Goal: Book appointment/travel/reservation

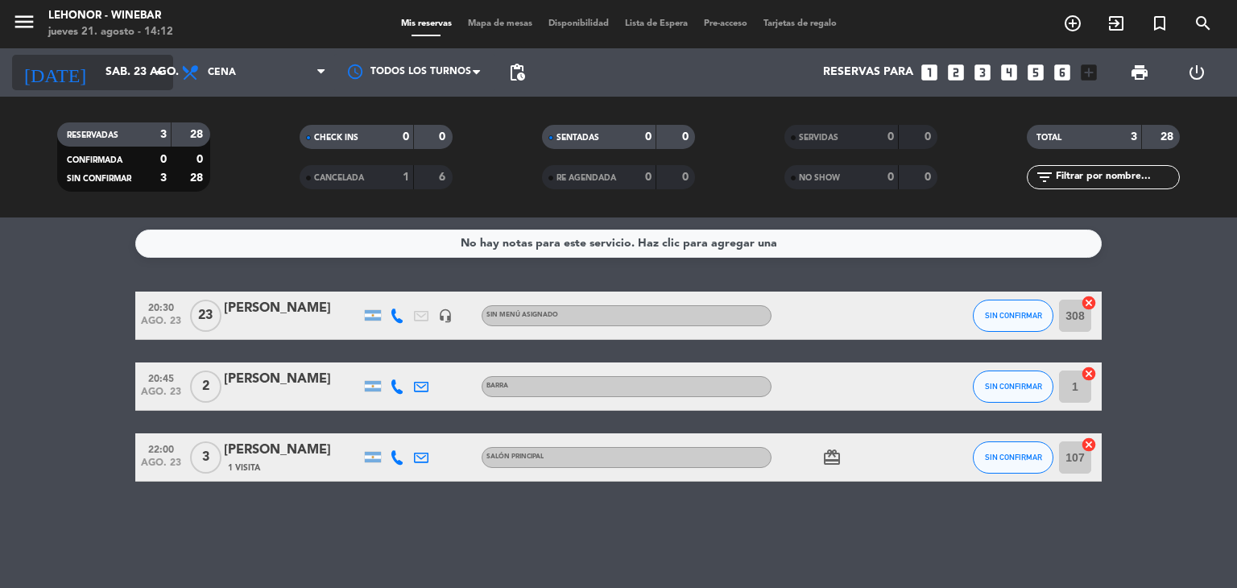
click at [155, 68] on icon "arrow_drop_down" at bounding box center [159, 72] width 19 height 19
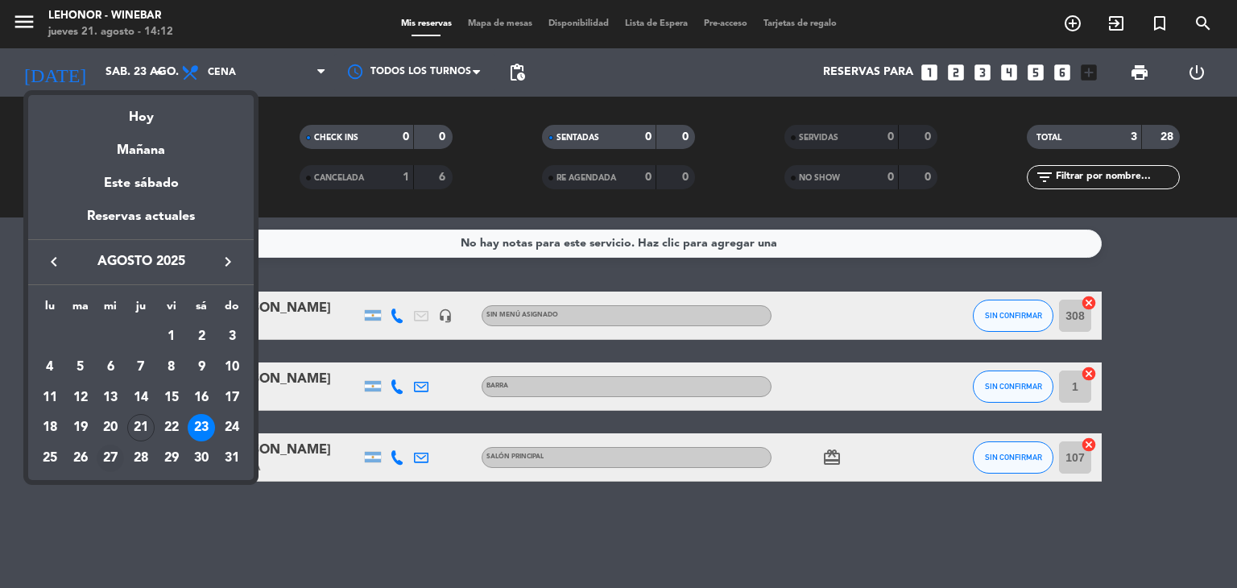
click at [116, 458] on div "27" at bounding box center [110, 458] width 27 height 27
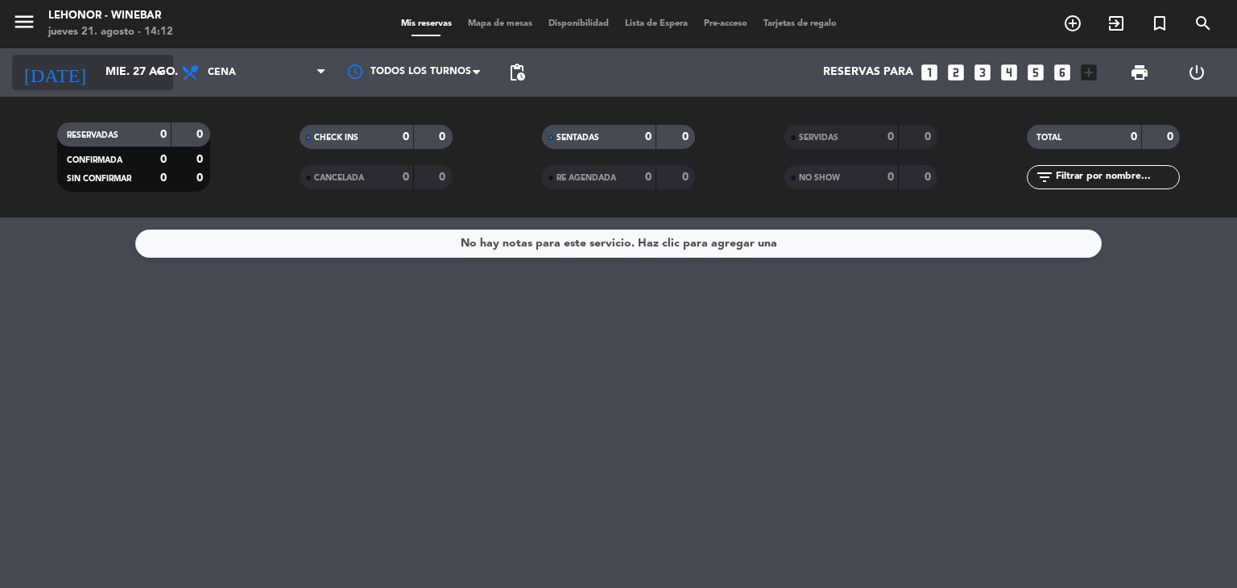
click at [135, 75] on input "mié. 27 ago." at bounding box center [173, 72] width 153 height 29
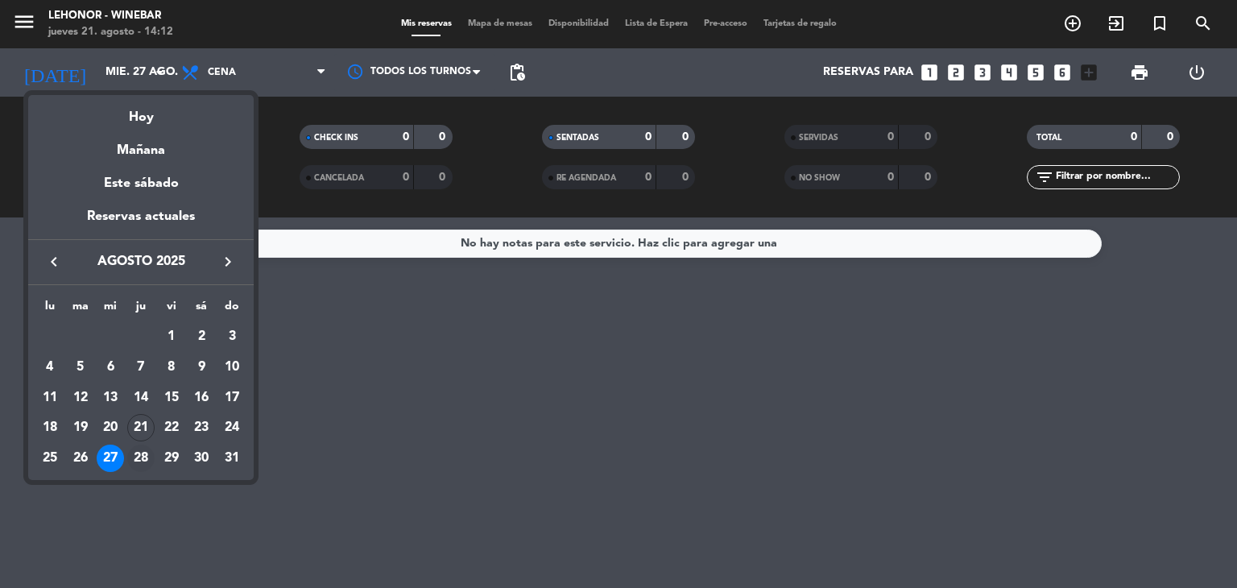
click at [143, 462] on div "28" at bounding box center [140, 458] width 27 height 27
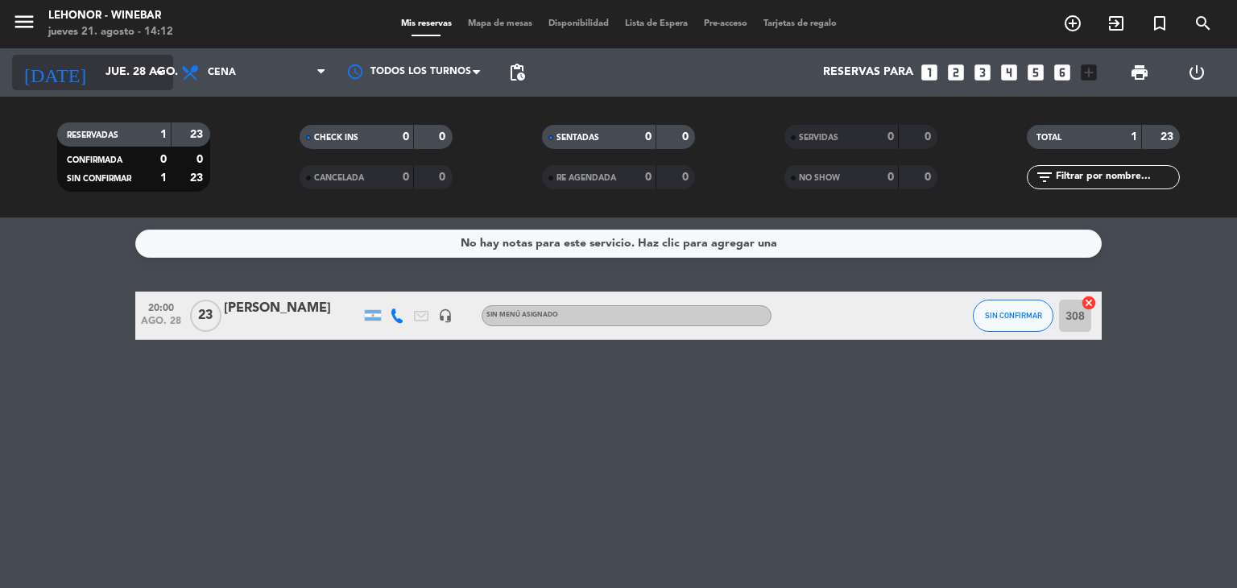
click at [161, 72] on icon "arrow_drop_down" at bounding box center [159, 72] width 19 height 19
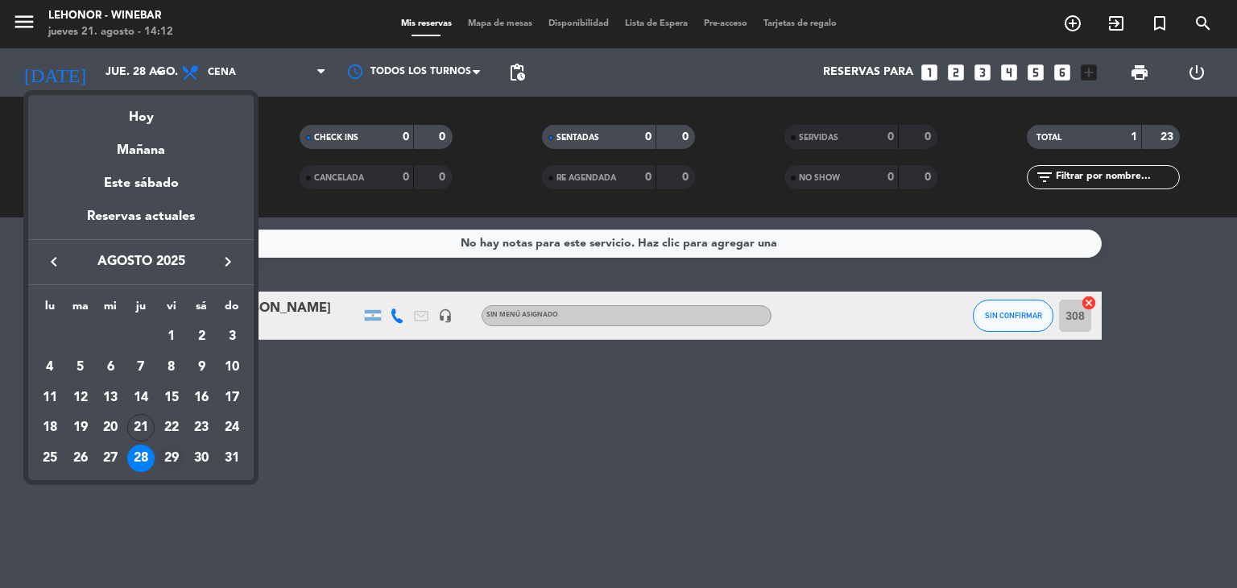
click at [170, 457] on div "29" at bounding box center [171, 458] width 27 height 27
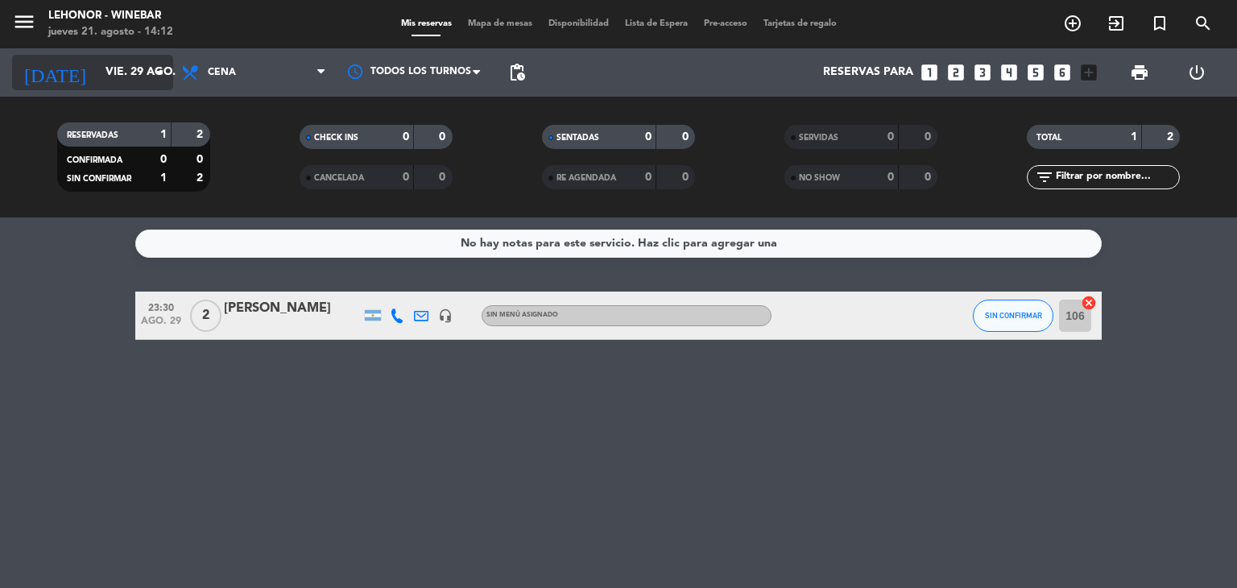
click at [150, 81] on icon "arrow_drop_down" at bounding box center [159, 72] width 19 height 19
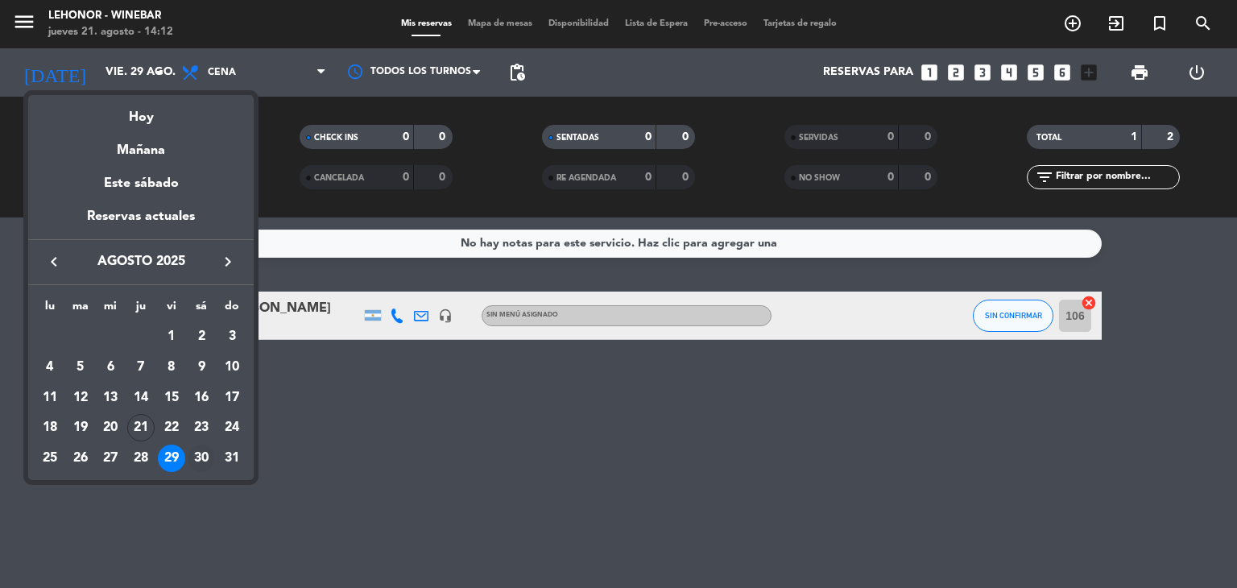
click at [201, 464] on div "30" at bounding box center [201, 458] width 27 height 27
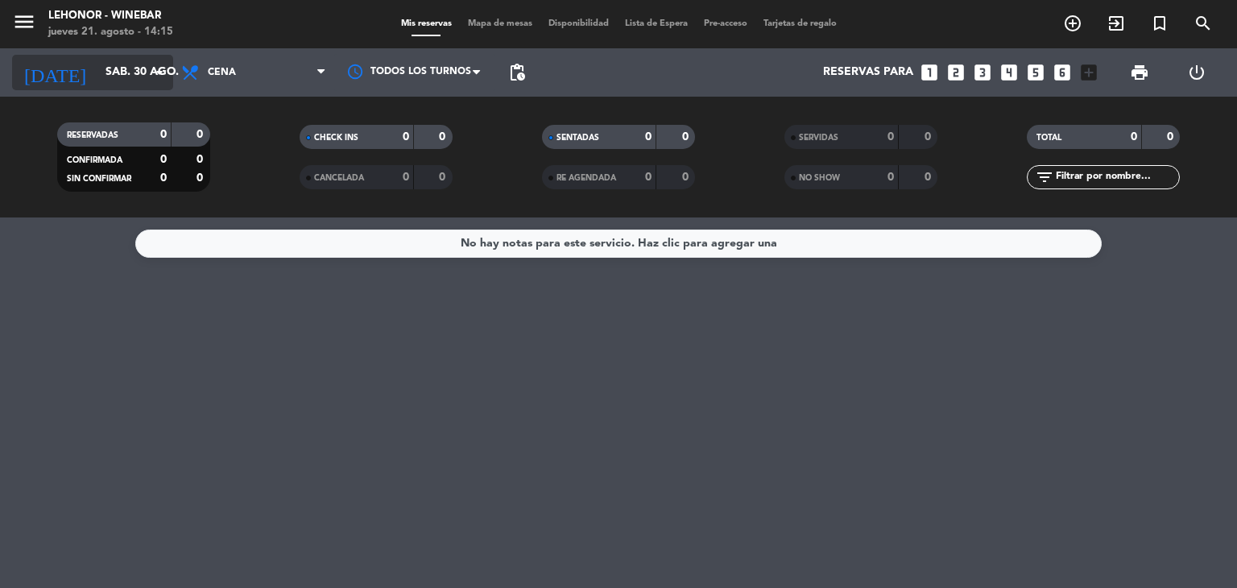
click at [97, 71] on input "sáb. 30 ago." at bounding box center [173, 72] width 153 height 29
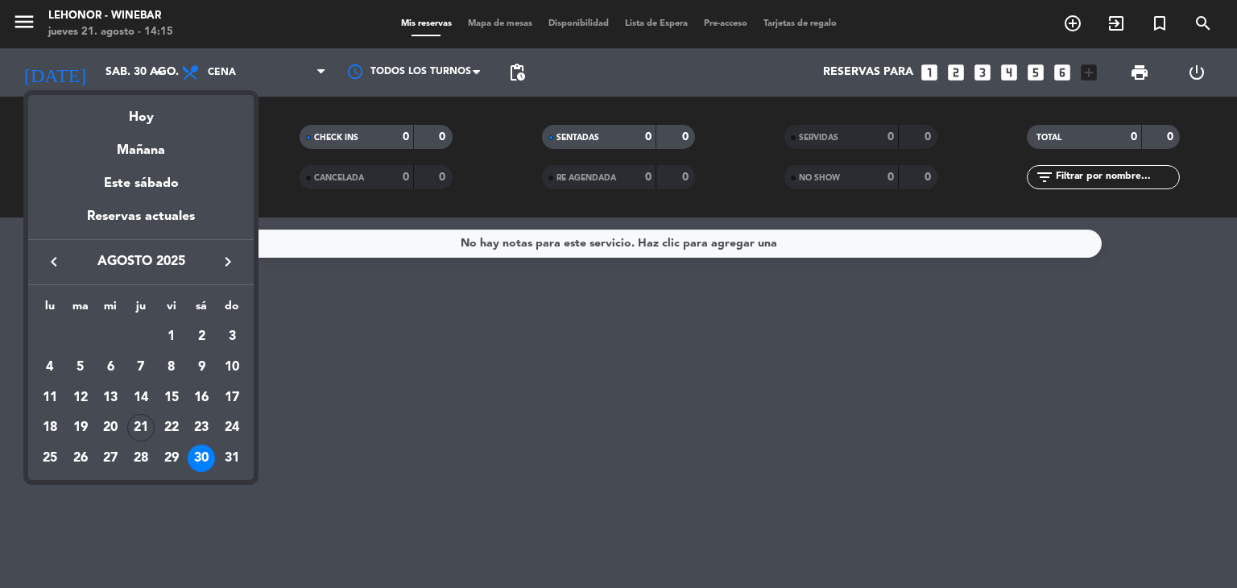
click at [107, 24] on div at bounding box center [618, 294] width 1237 height 588
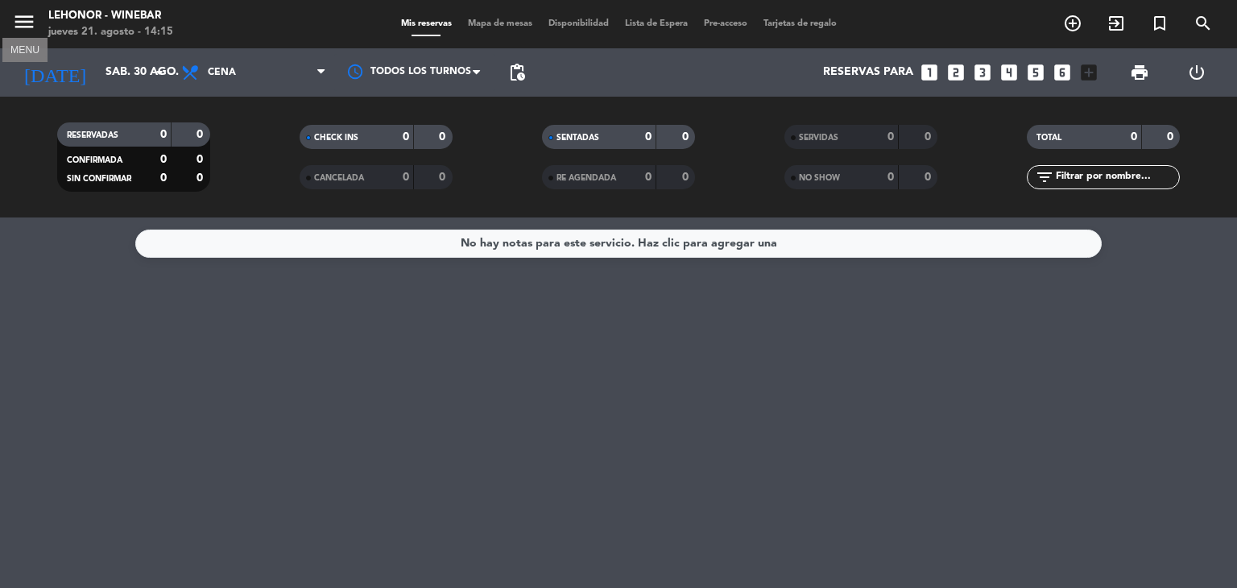
click at [35, 20] on icon "menu" at bounding box center [24, 22] width 24 height 24
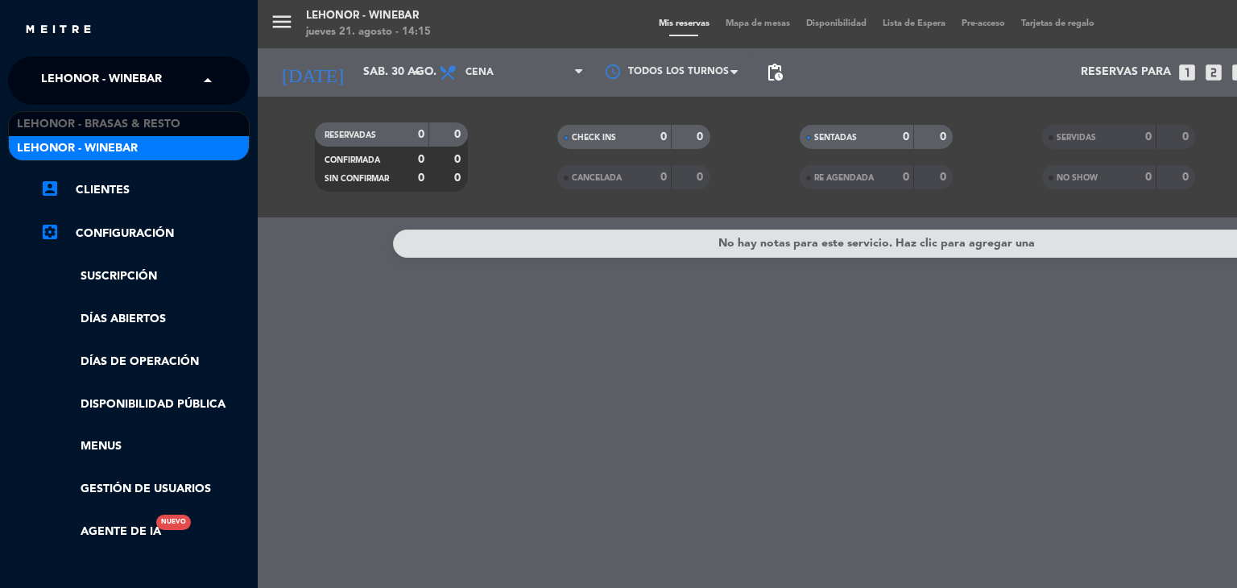
click at [151, 83] on span "Lehonor - Winebar" at bounding box center [101, 81] width 121 height 34
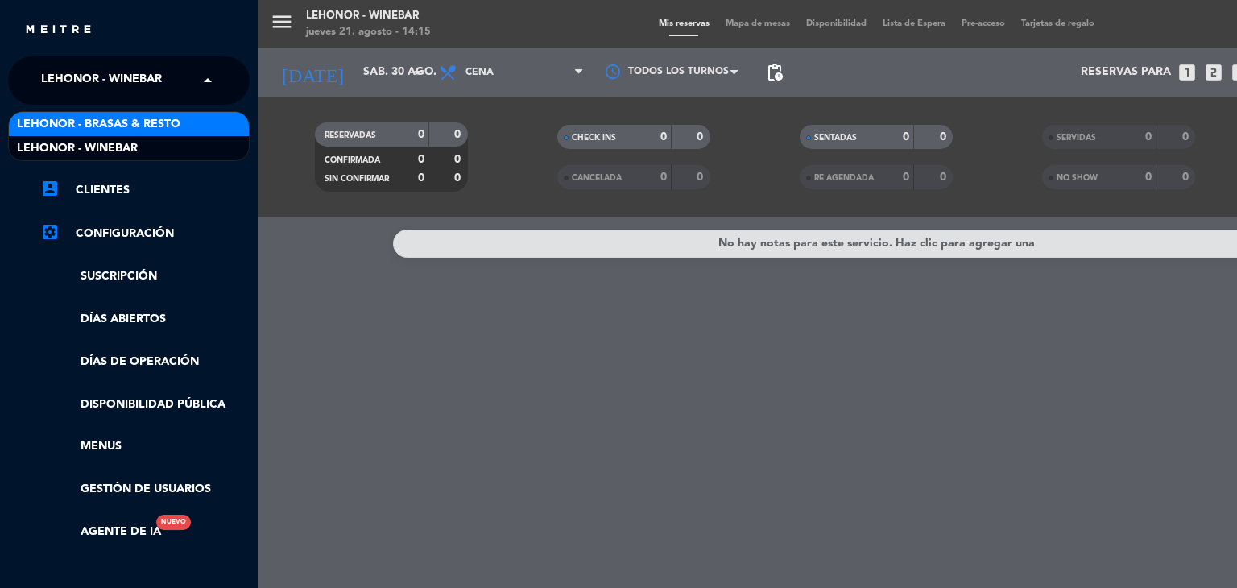
click at [154, 121] on span "Lehonor - Brasas & Resto" at bounding box center [99, 124] width 164 height 19
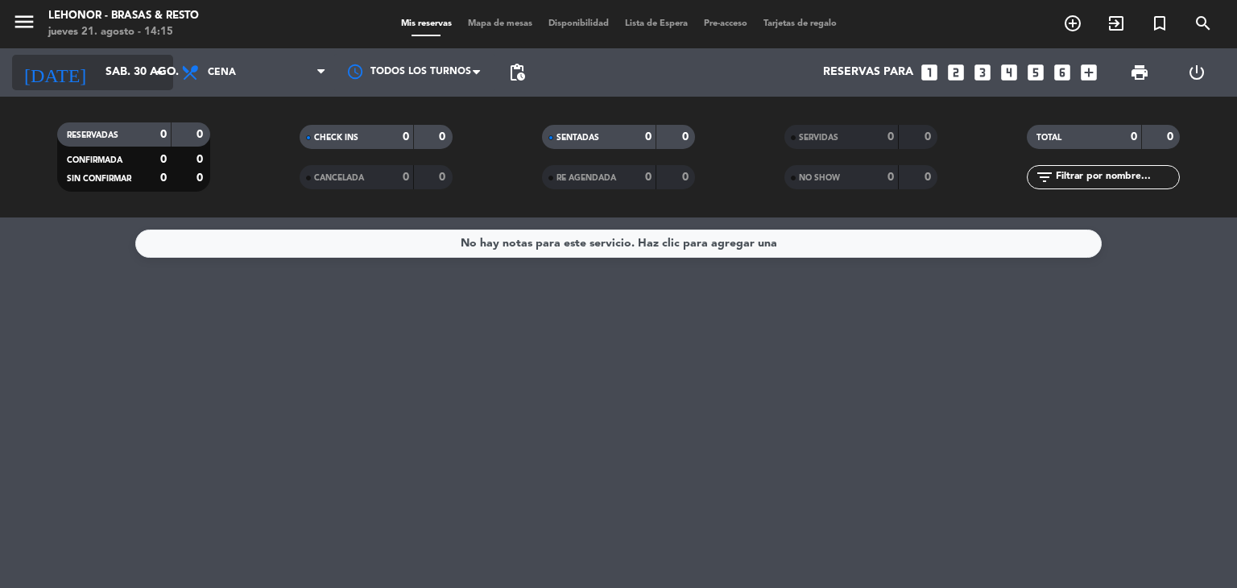
click at [159, 71] on icon "arrow_drop_down" at bounding box center [159, 72] width 19 height 19
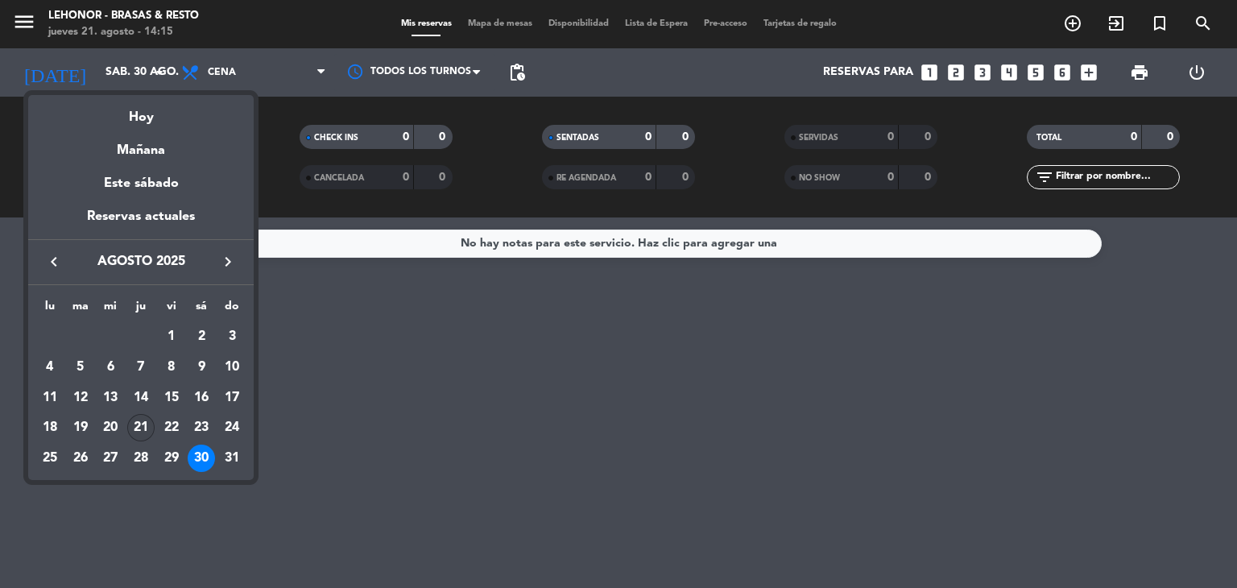
click at [145, 416] on div "21" at bounding box center [140, 427] width 27 height 27
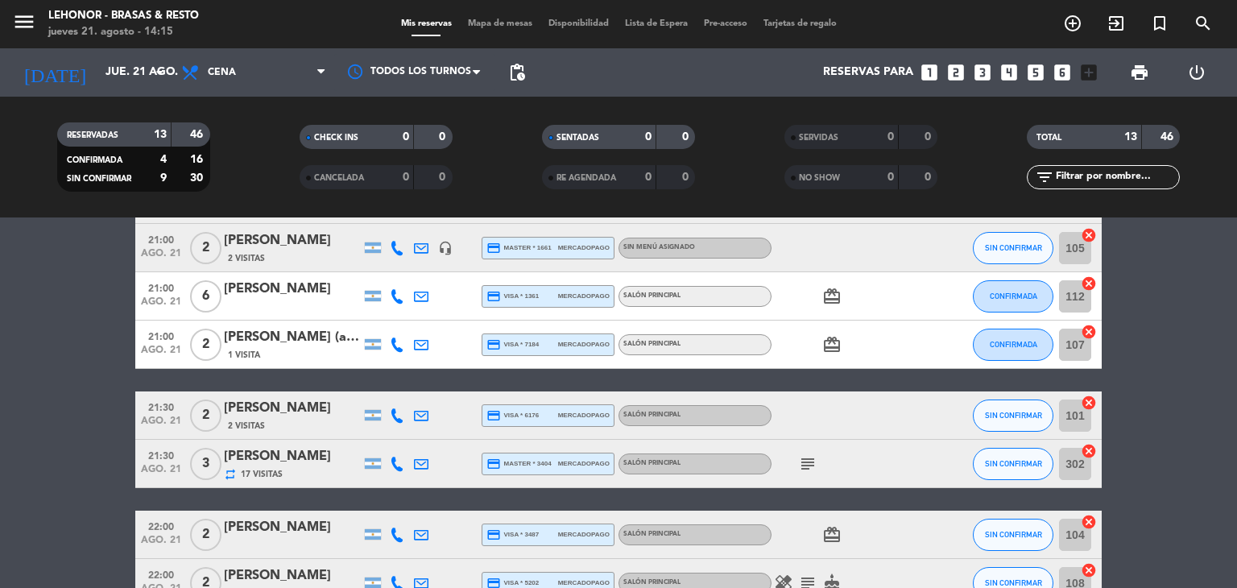
scroll to position [483, 0]
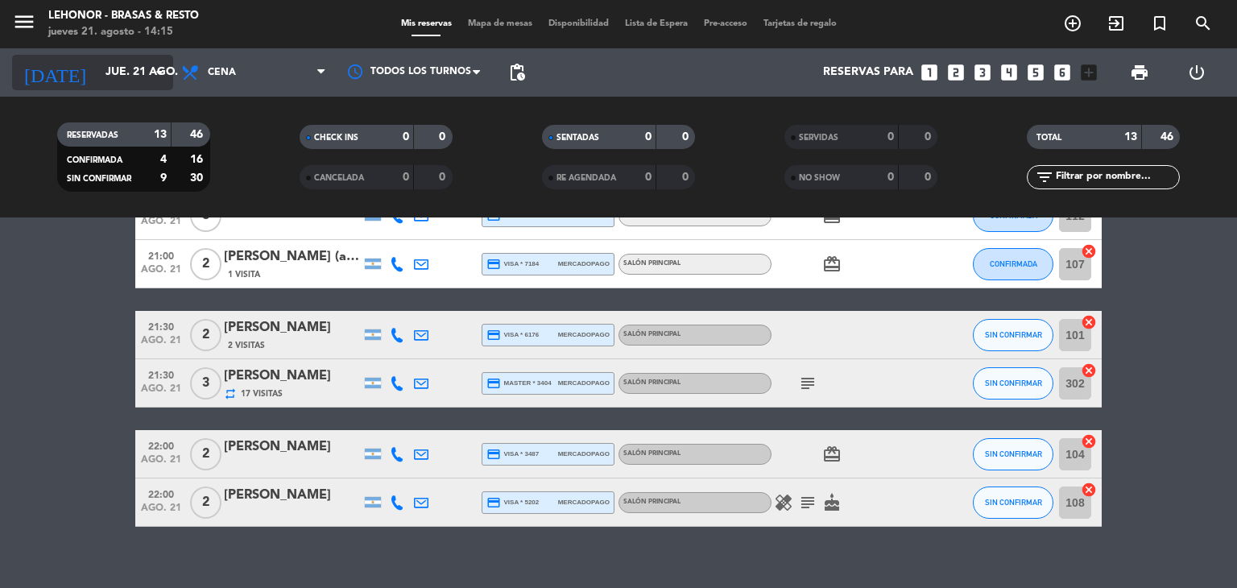
click at [103, 77] on input "jue. 21 ago." at bounding box center [173, 72] width 153 height 29
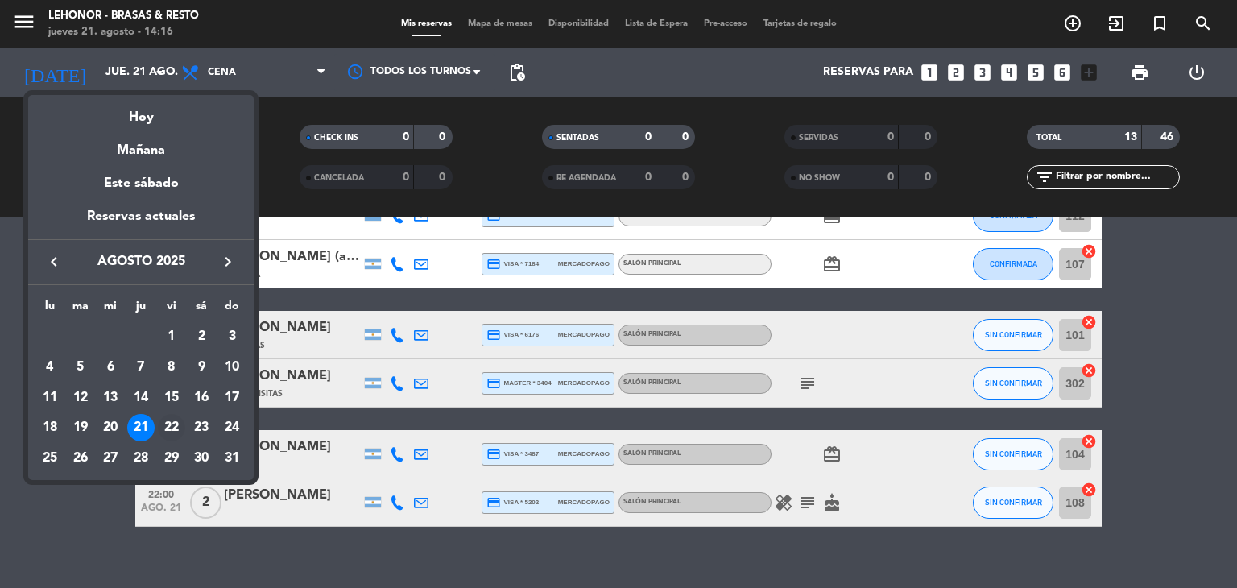
click at [177, 429] on div "22" at bounding box center [171, 427] width 27 height 27
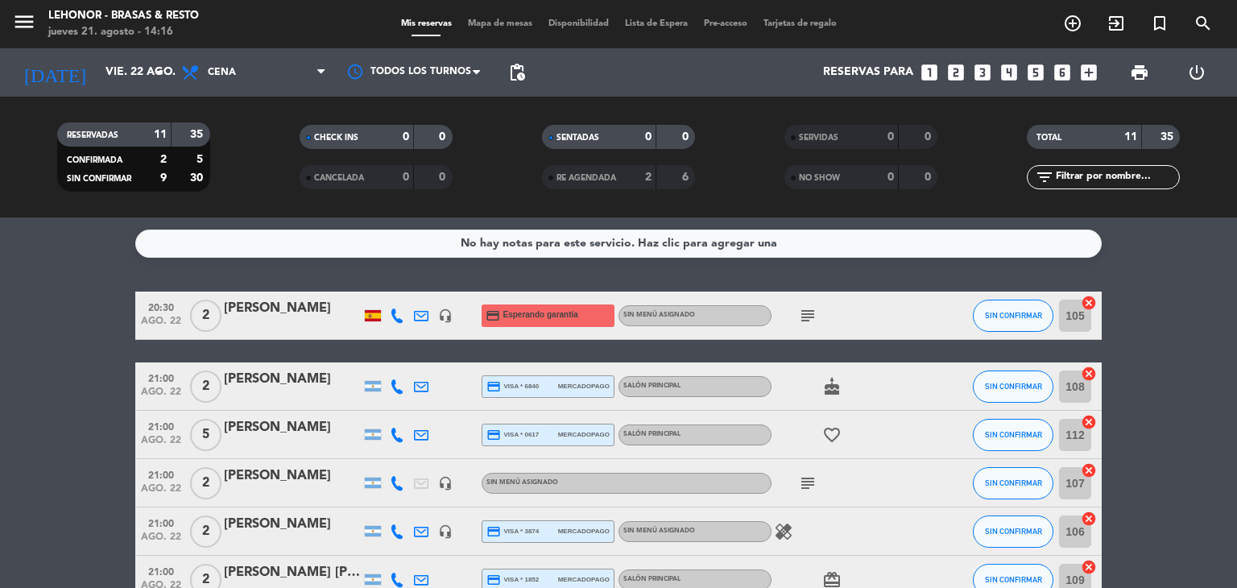
scroll to position [0, 0]
click at [161, 78] on icon "arrow_drop_down" at bounding box center [159, 72] width 19 height 19
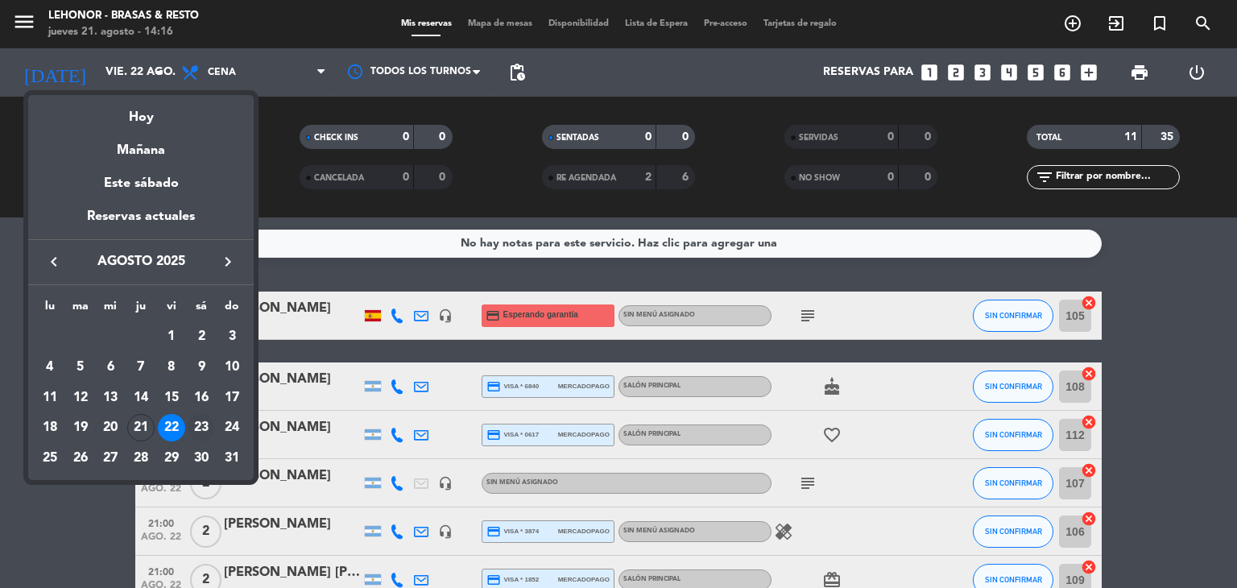
click at [201, 419] on div "23" at bounding box center [201, 427] width 27 height 27
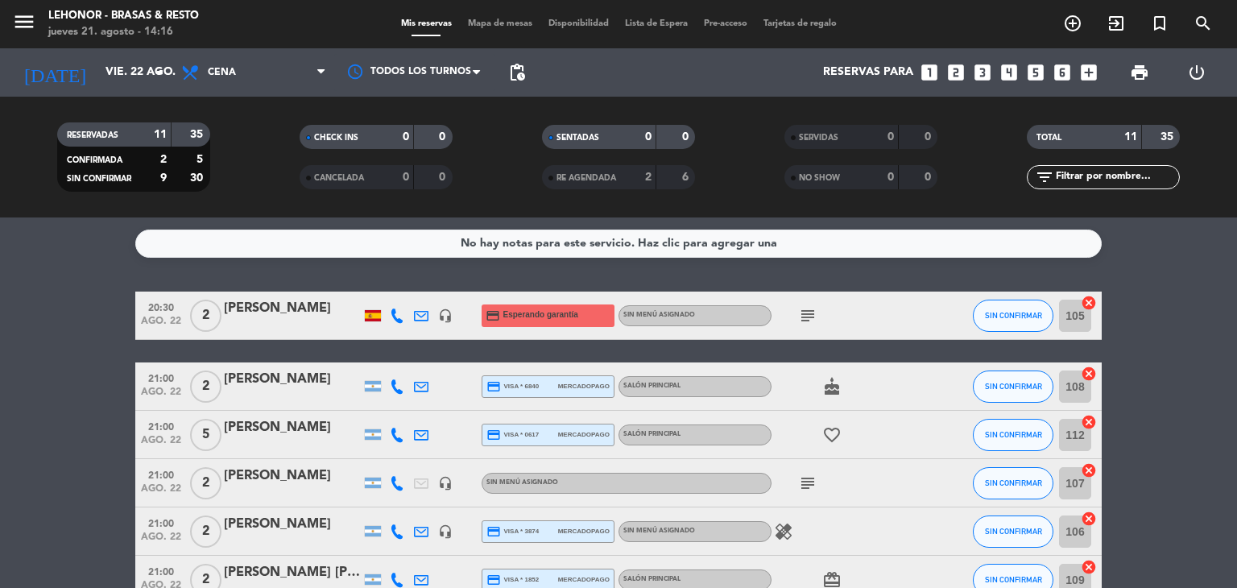
type input "sáb. 23 ago."
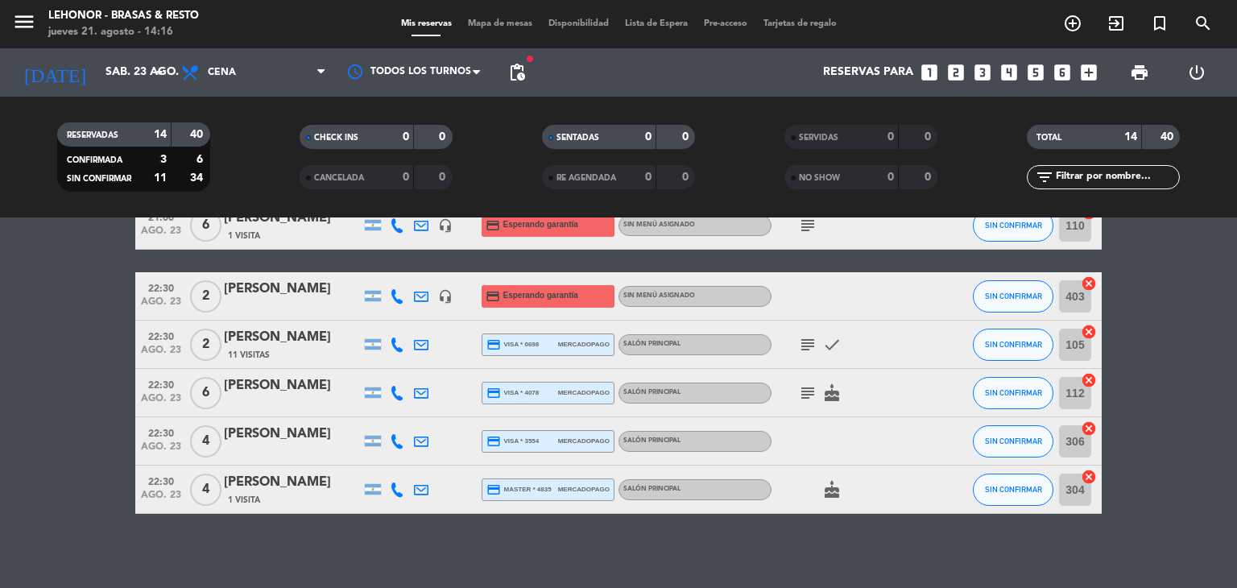
scroll to position [506, 0]
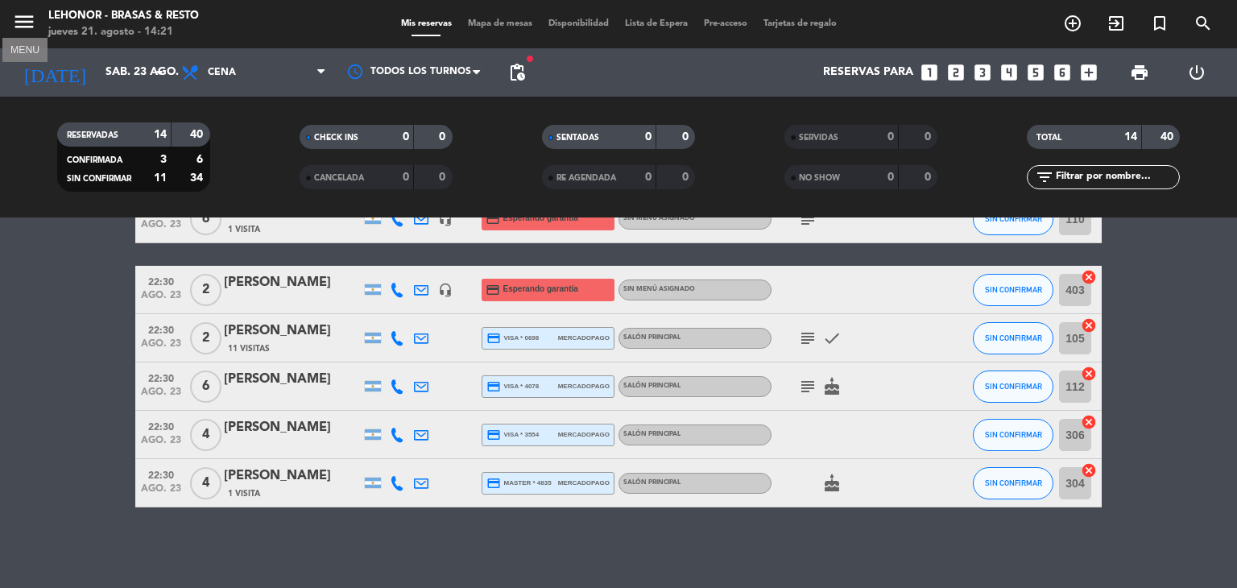
click at [27, 20] on icon "menu" at bounding box center [24, 22] width 24 height 24
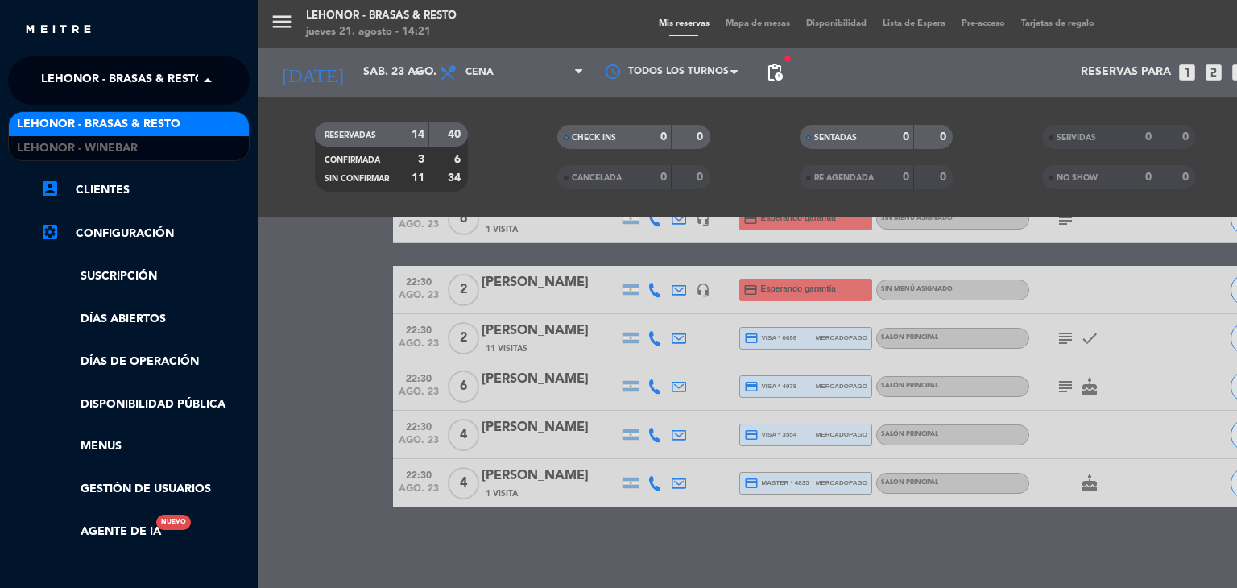
click at [205, 72] on span at bounding box center [211, 81] width 27 height 34
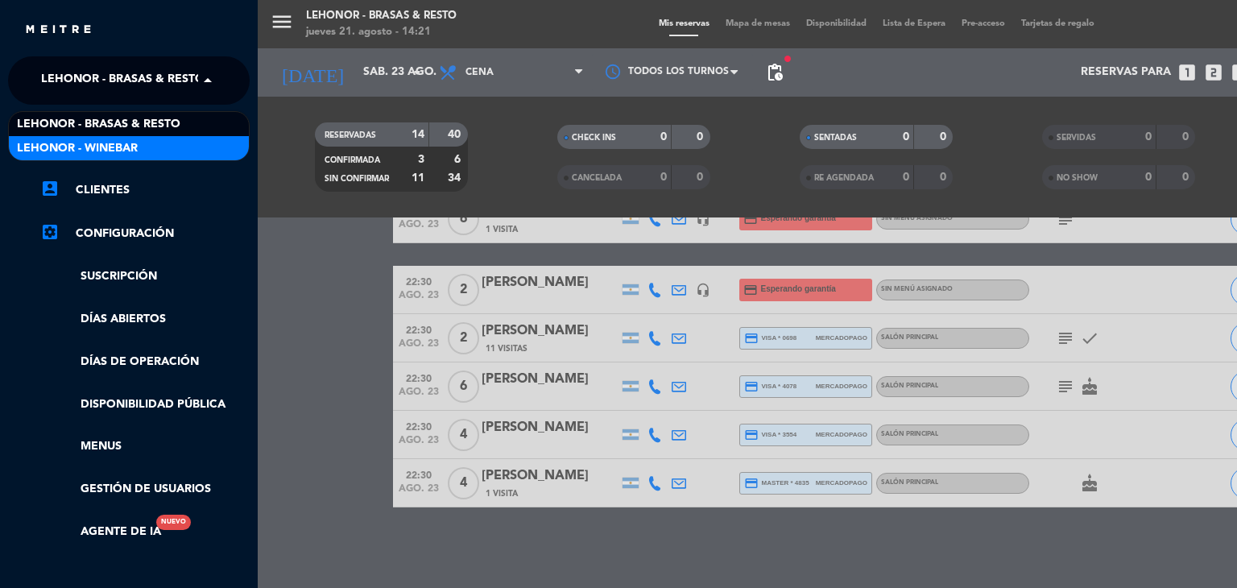
click at [161, 152] on div "Lehonor - Winebar" at bounding box center [129, 148] width 240 height 24
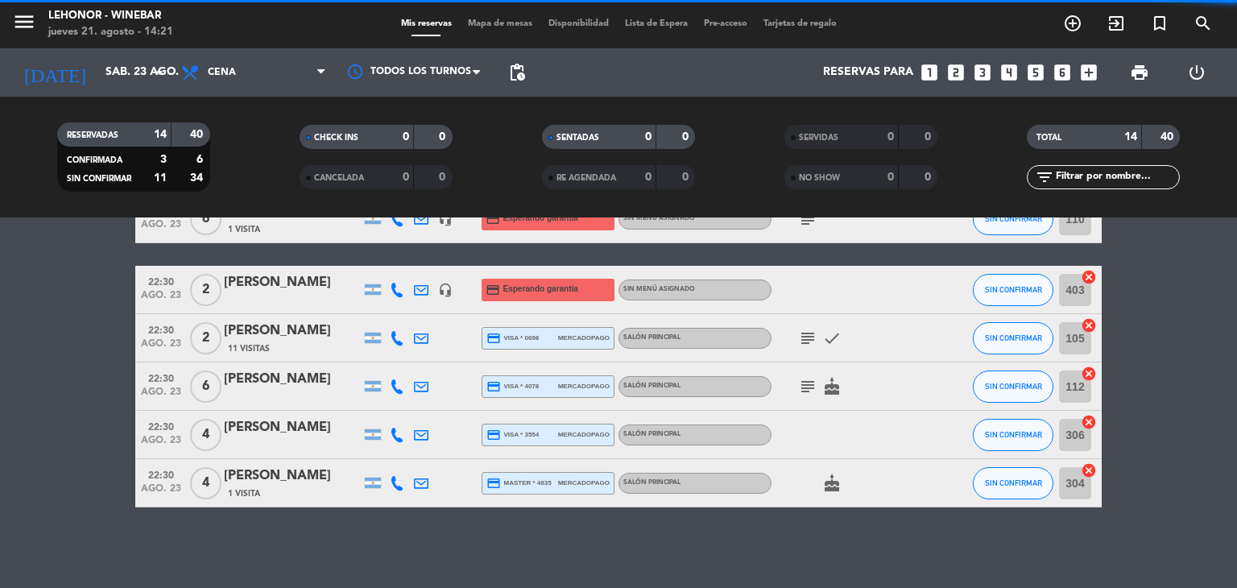
scroll to position [0, 0]
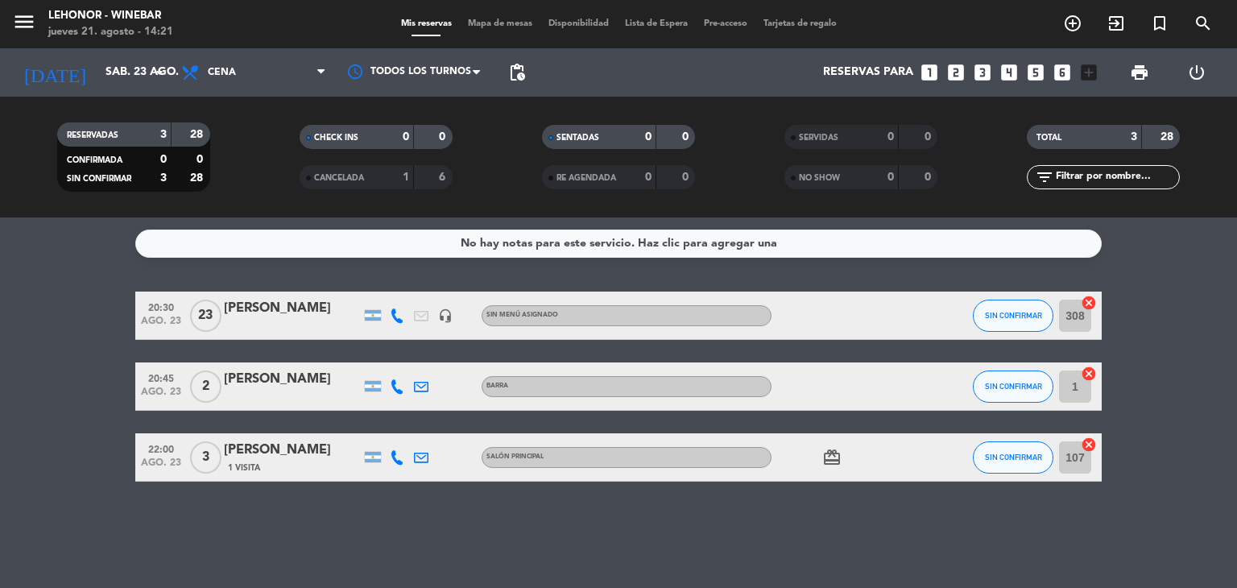
click at [1012, 70] on icon "looks_4" at bounding box center [1009, 72] width 21 height 21
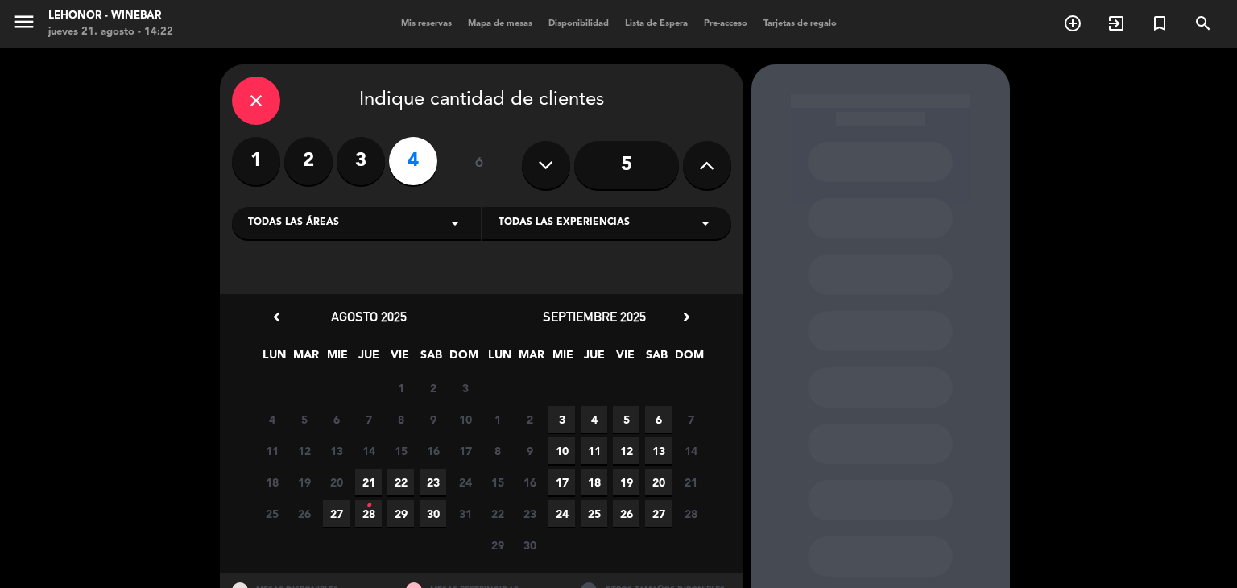
click at [432, 481] on span "23" at bounding box center [433, 482] width 27 height 27
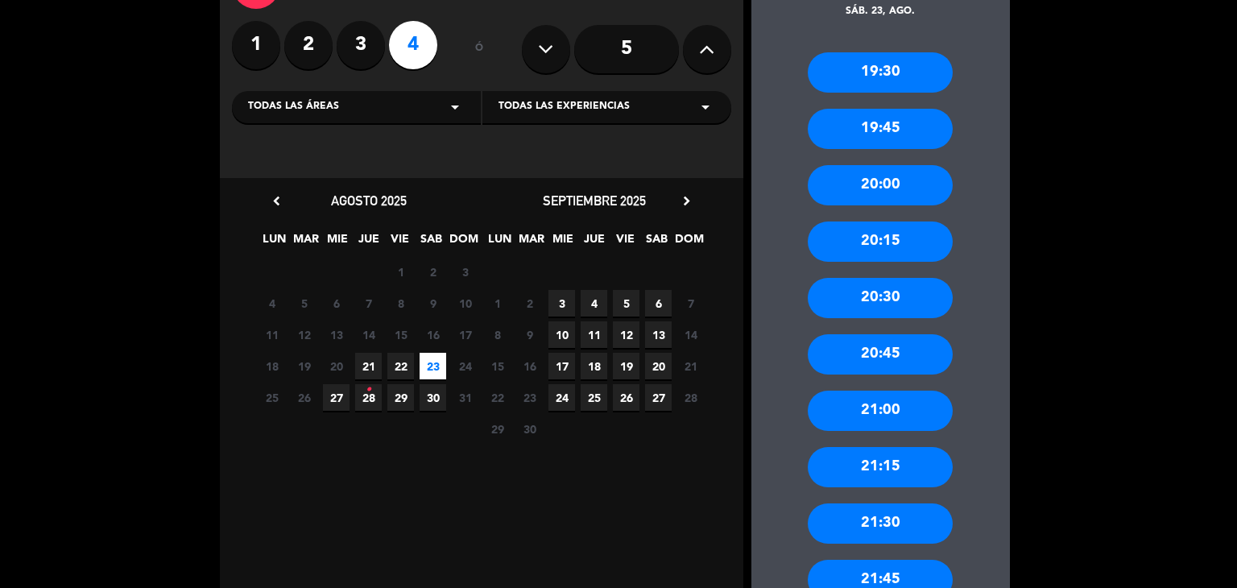
scroll to position [145, 0]
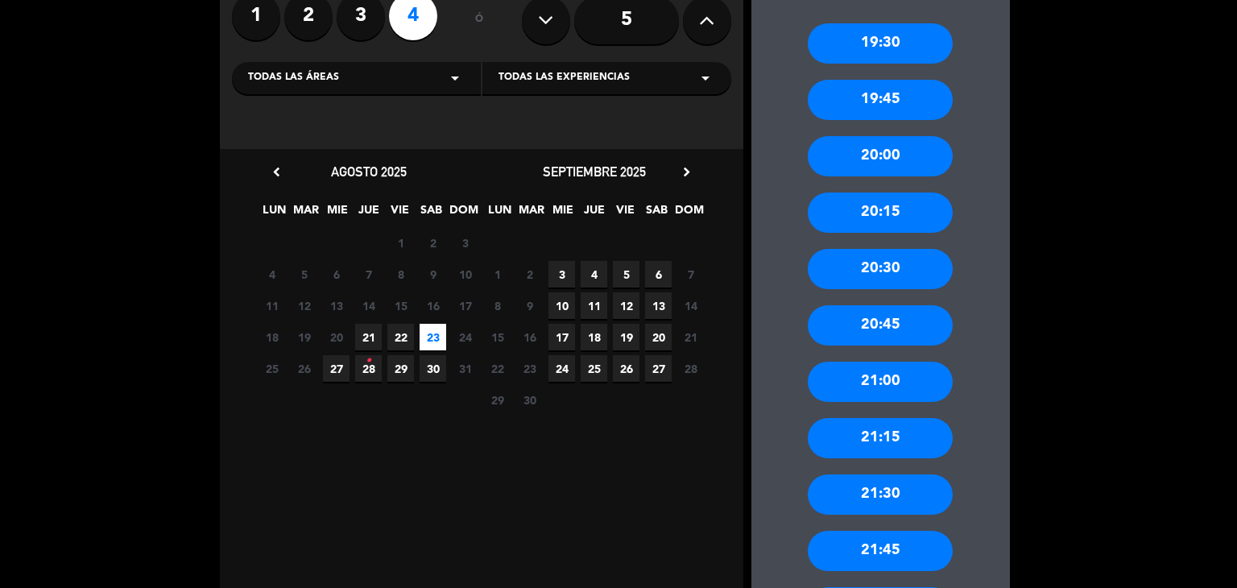
click at [911, 371] on div "21:00" at bounding box center [880, 382] width 145 height 40
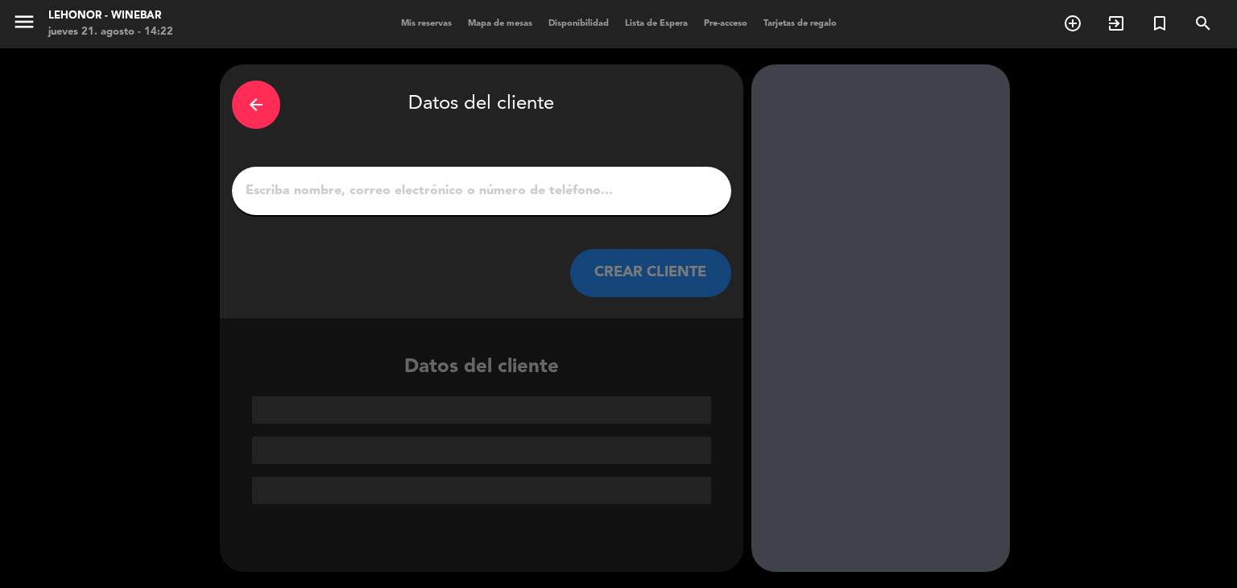
scroll to position [0, 0]
click at [483, 204] on div at bounding box center [481, 191] width 499 height 48
click at [491, 197] on input "1" at bounding box center [481, 191] width 475 height 23
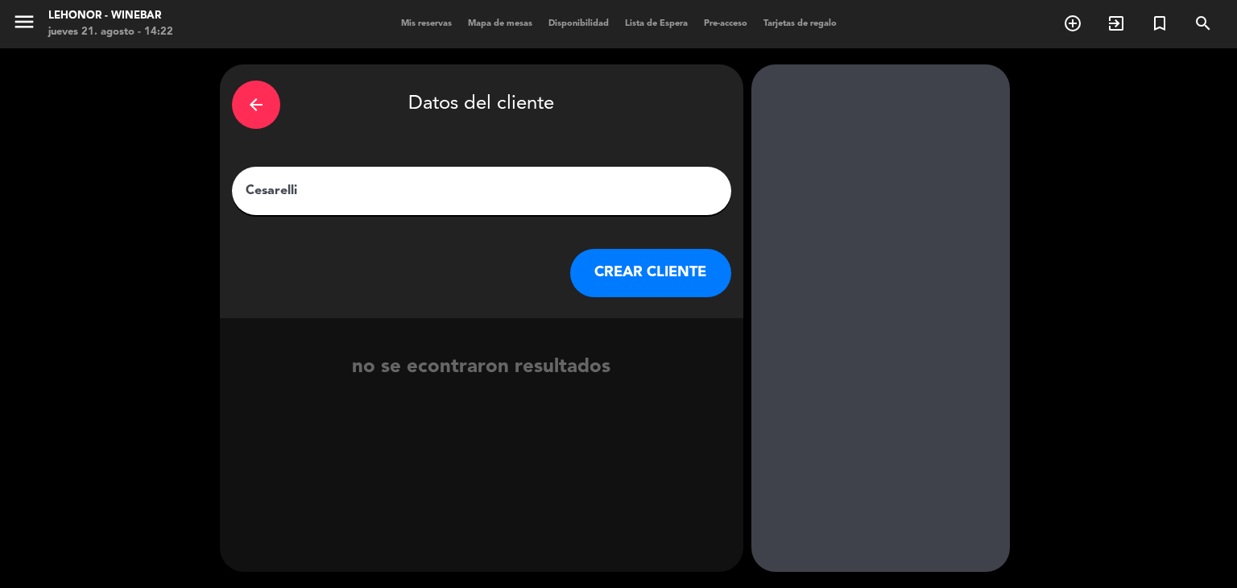
click at [266, 191] on input "Cesarelli" at bounding box center [481, 191] width 475 height 23
click at [319, 185] on input "[PERSON_NAME]" at bounding box center [481, 191] width 475 height 23
type input "[PERSON_NAME]"
click at [670, 280] on button "CREAR CLIENTE" at bounding box center [650, 273] width 161 height 48
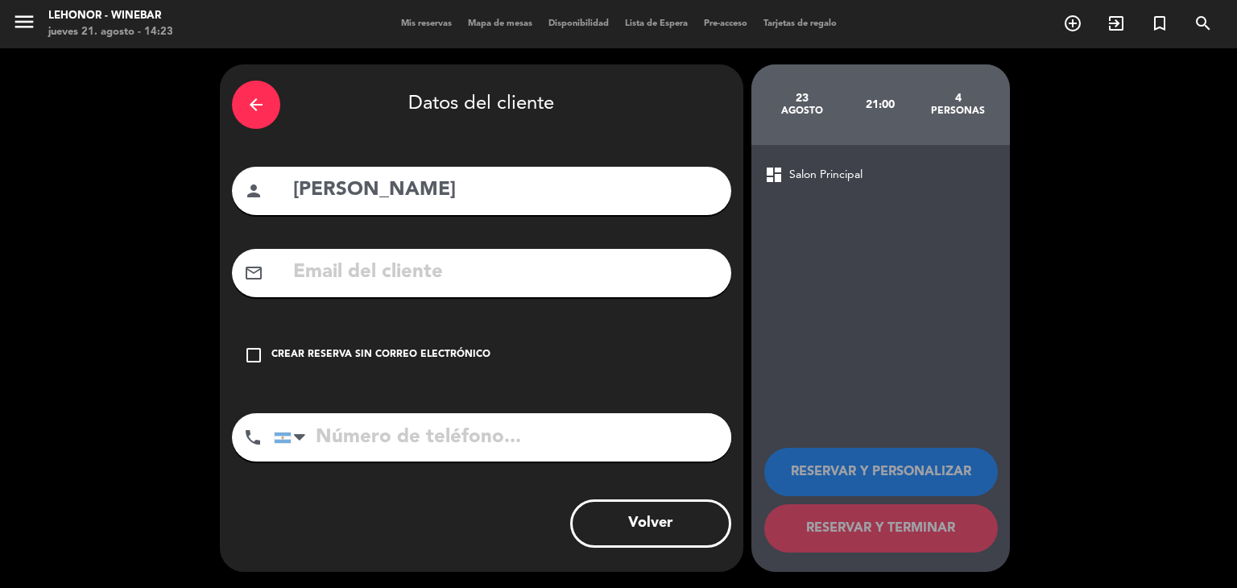
click at [253, 352] on icon "check_box_outline_blank" at bounding box center [253, 355] width 19 height 19
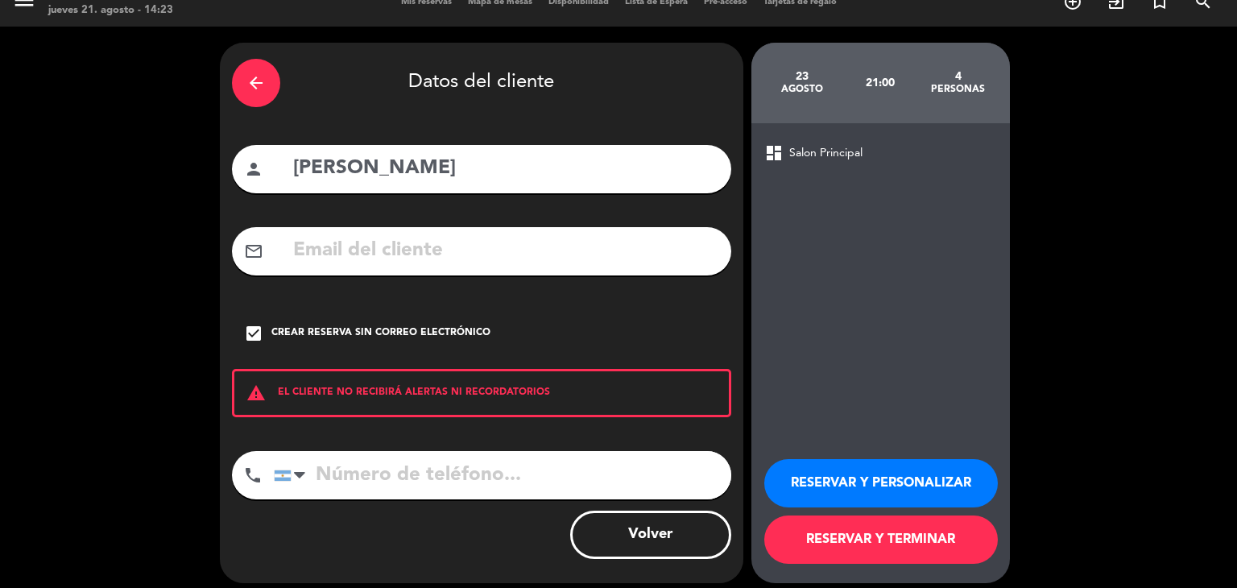
scroll to position [33, 0]
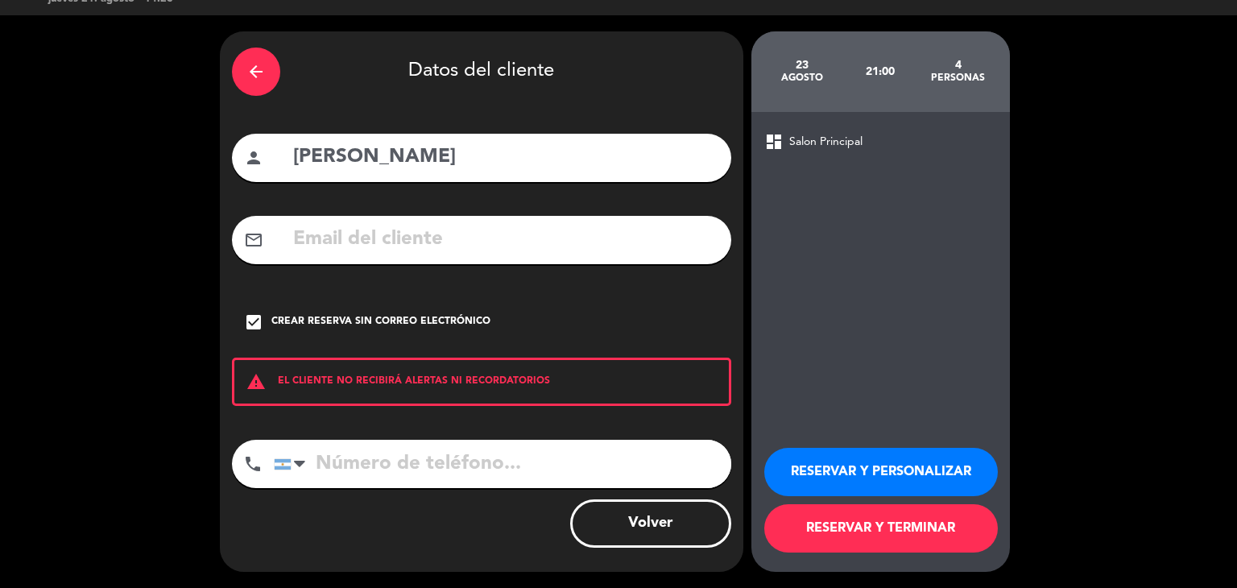
click at [425, 469] on input "tel" at bounding box center [502, 464] width 457 height 48
type input "3400668186"
click at [873, 526] on button "RESERVAR Y TERMINAR" at bounding box center [881, 528] width 234 height 48
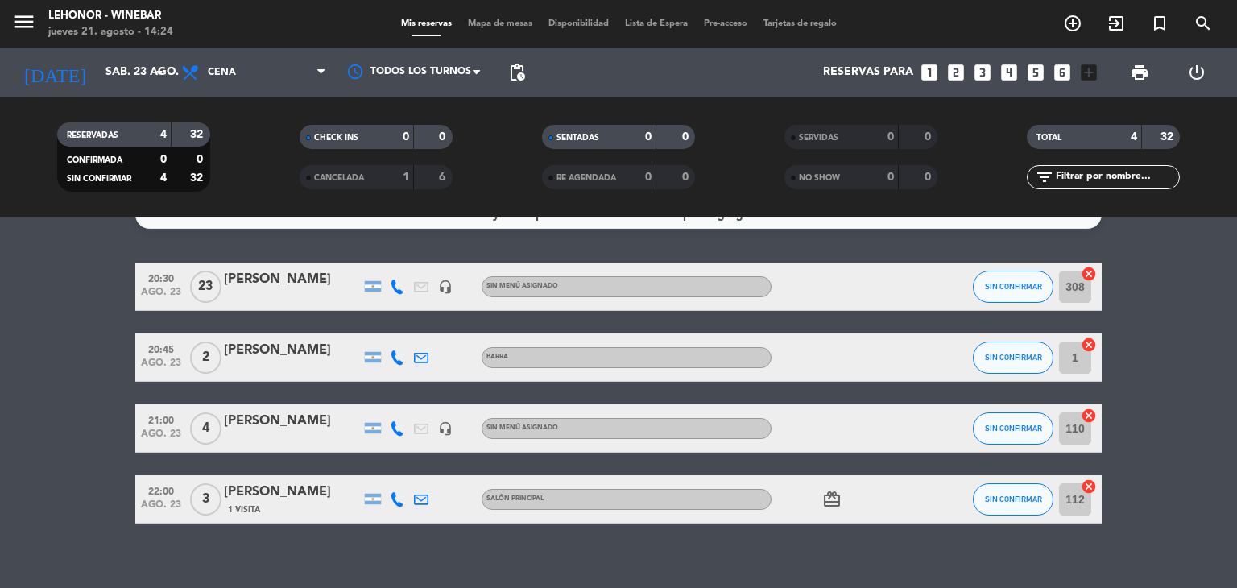
scroll to position [45, 0]
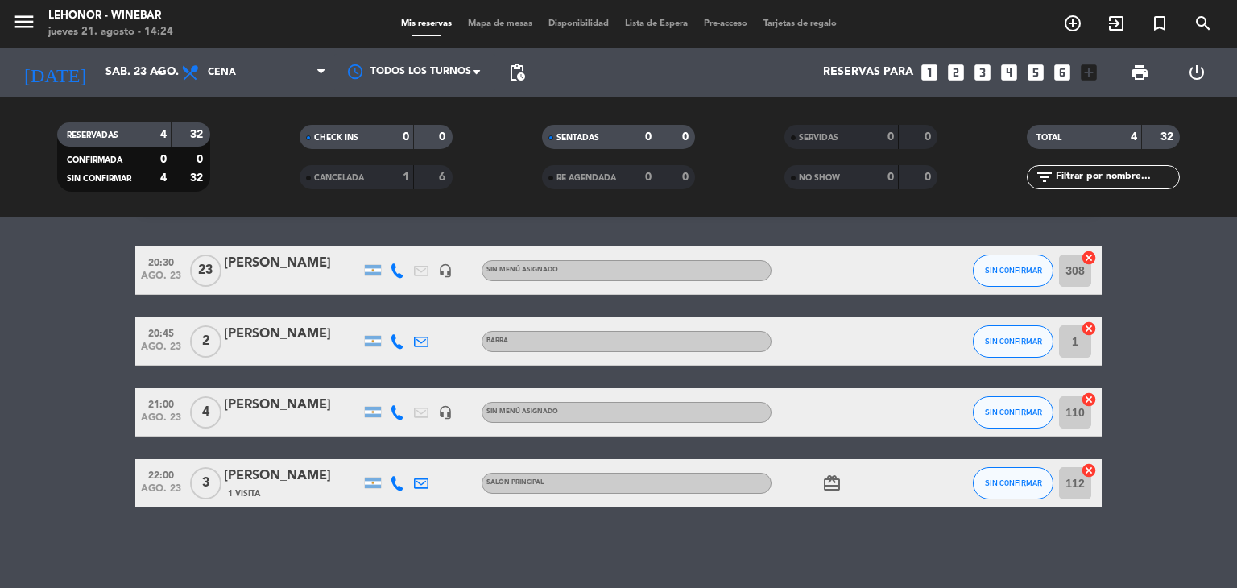
click at [838, 418] on div at bounding box center [844, 412] width 145 height 48
click at [279, 407] on div "[PERSON_NAME]" at bounding box center [292, 405] width 137 height 21
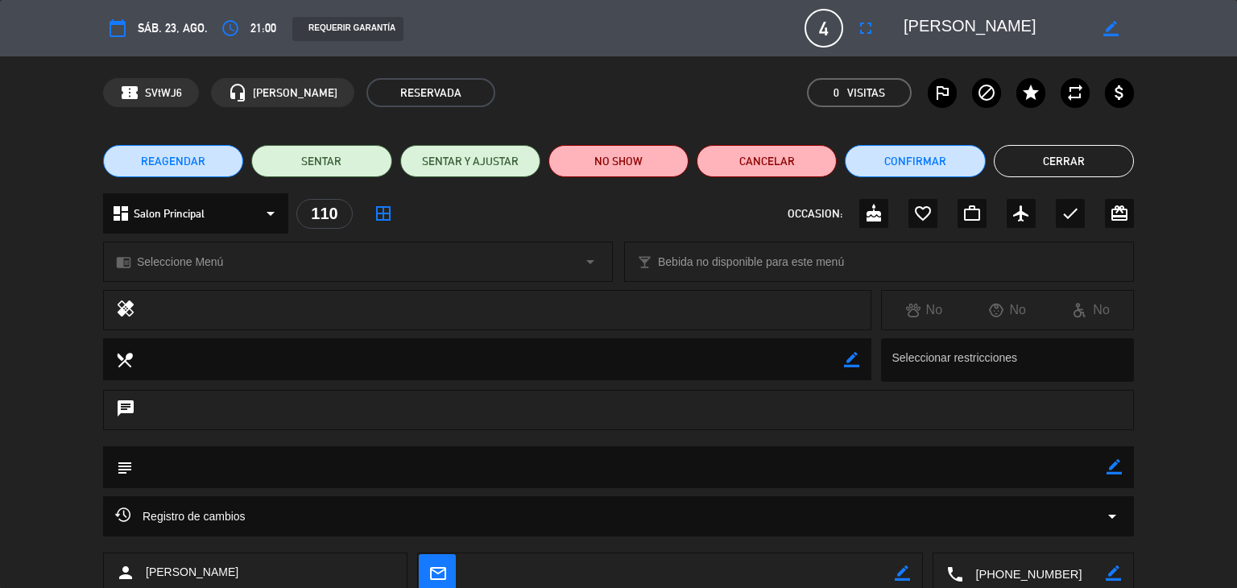
click at [175, 416] on div "chat" at bounding box center [618, 410] width 1031 height 40
click at [222, 465] on textarea at bounding box center [620, 466] width 974 height 41
click at [323, 470] on textarea at bounding box center [620, 466] width 974 height 41
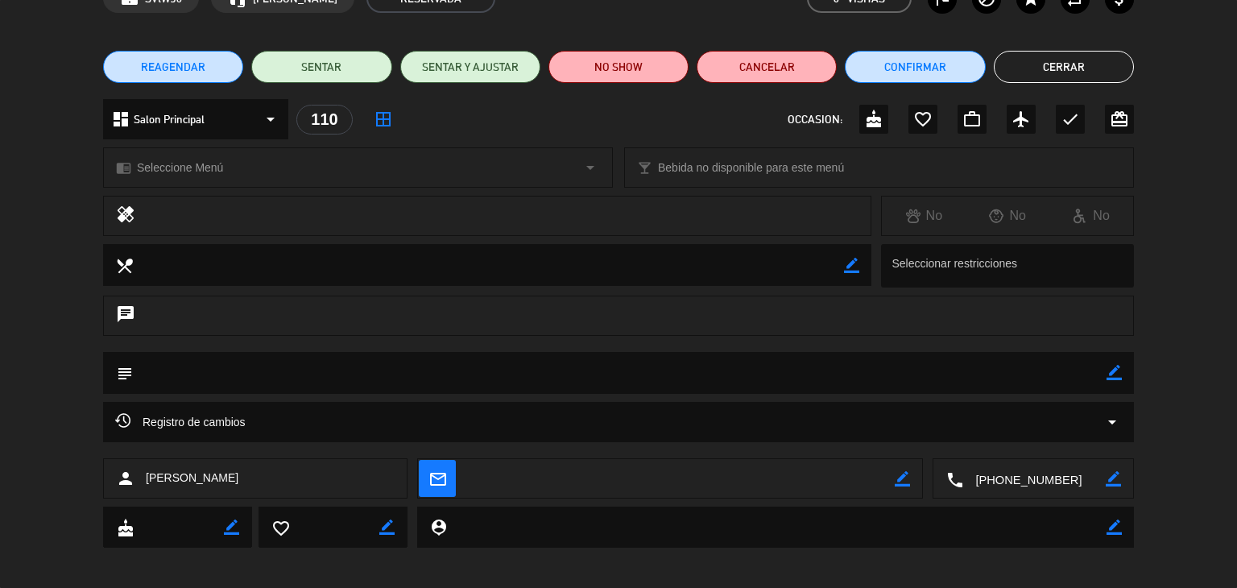
scroll to position [102, 0]
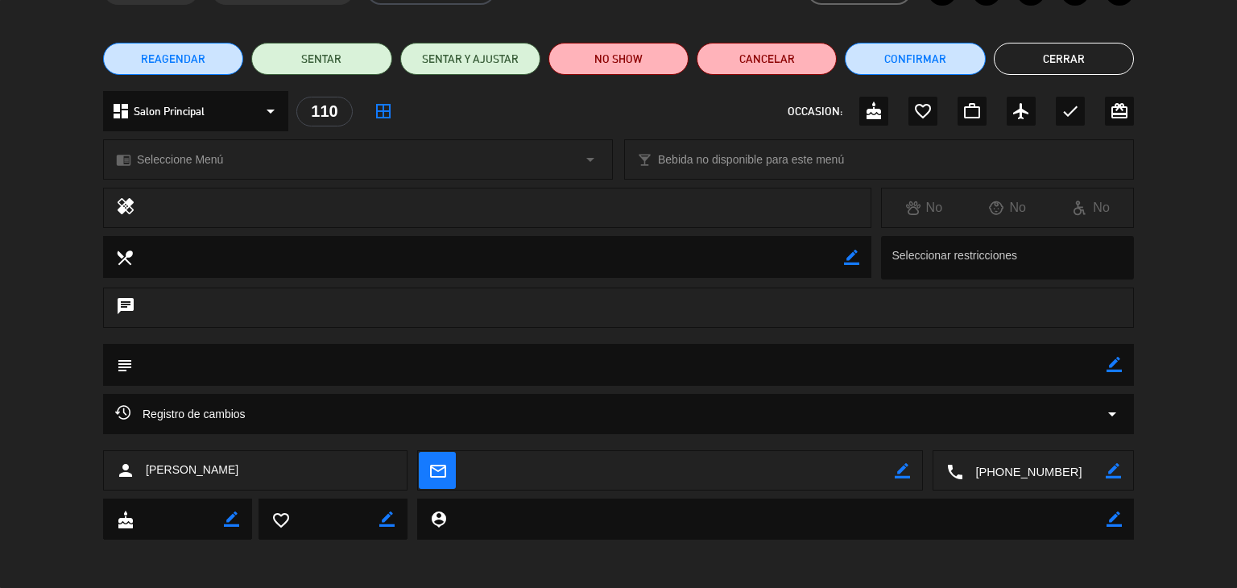
click at [116, 362] on icon "subject" at bounding box center [124, 365] width 18 height 18
click at [139, 364] on textarea at bounding box center [620, 364] width 974 height 41
click at [199, 373] on textarea at bounding box center [620, 364] width 974 height 41
drag, startPoint x: 258, startPoint y: 352, endPoint x: 271, endPoint y: 354, distance: 13.1
click at [259, 352] on textarea at bounding box center [620, 364] width 974 height 41
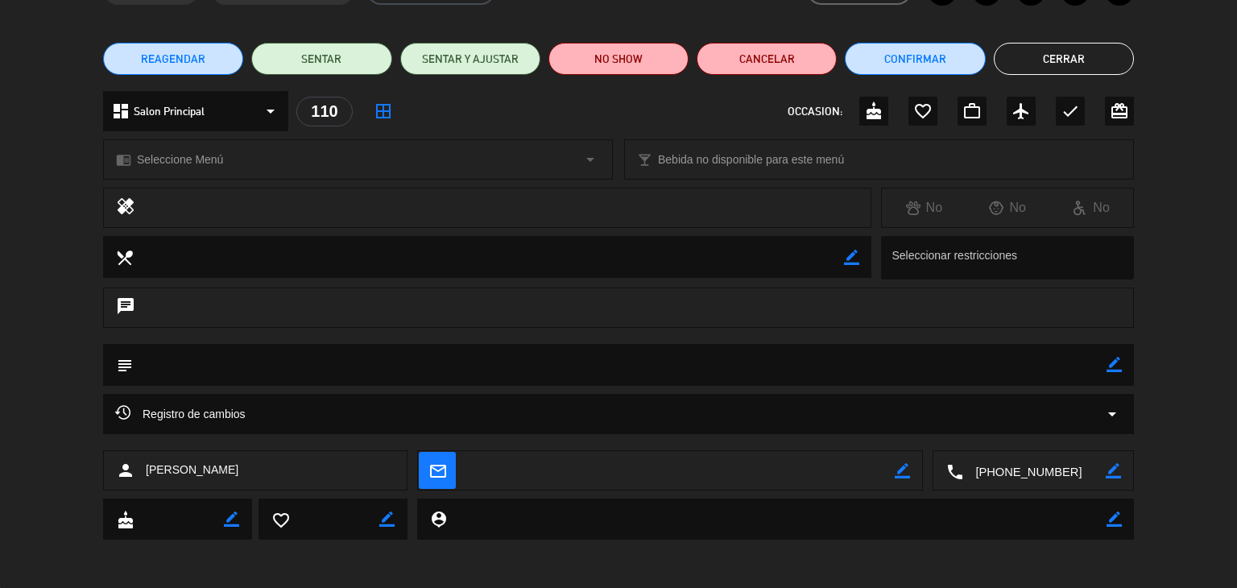
click at [1121, 362] on icon "border_color" at bounding box center [1114, 364] width 15 height 15
click at [274, 358] on textarea at bounding box center [620, 364] width 974 height 41
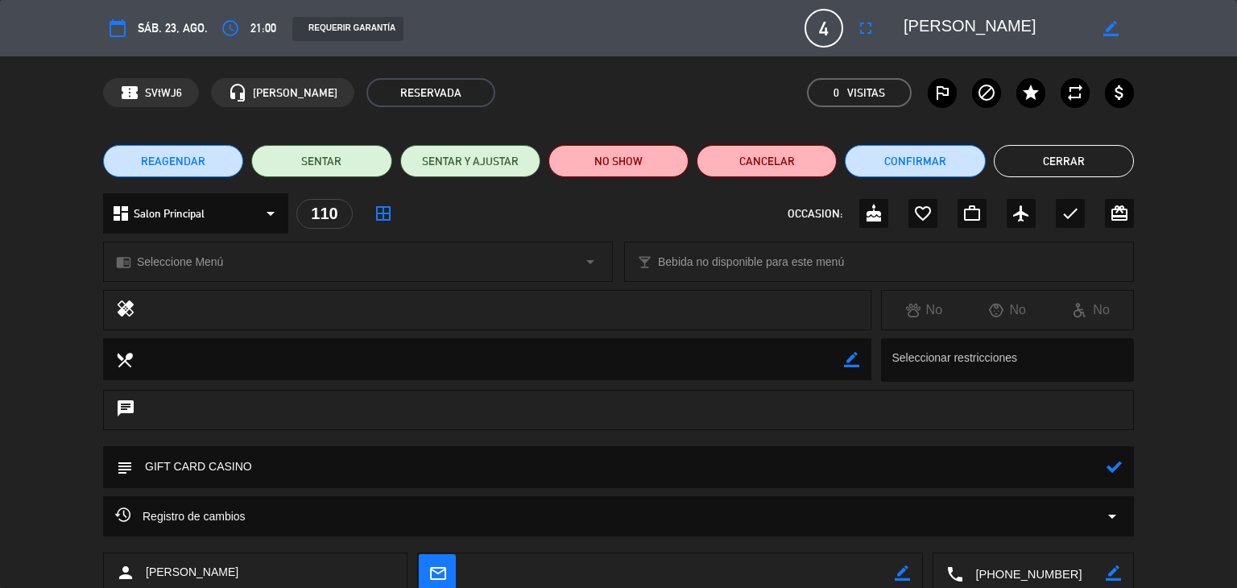
click at [1116, 471] on icon at bounding box center [1114, 466] width 15 height 15
click at [1115, 473] on icon "border_color" at bounding box center [1114, 466] width 15 height 15
type textarea "GIFT CARD CASINO - 4 pax"
click at [1110, 465] on icon at bounding box center [1114, 466] width 15 height 15
click at [1103, 155] on button "Cerrar" at bounding box center [1064, 161] width 140 height 32
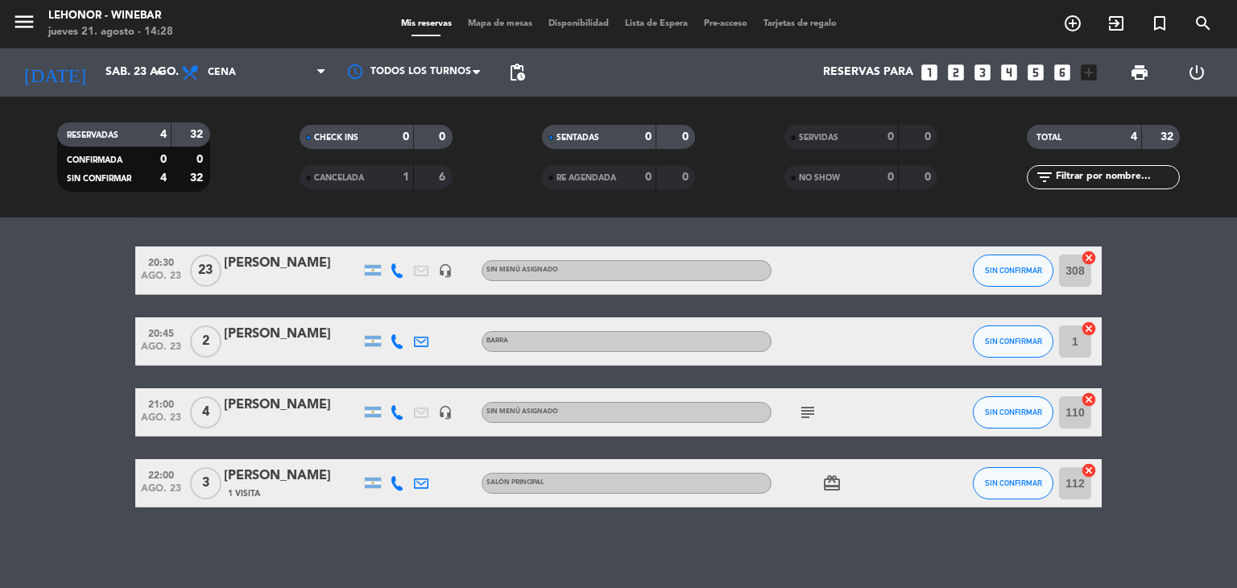
click at [807, 412] on icon "subject" at bounding box center [807, 412] width 19 height 19
